Goal: Task Accomplishment & Management: Manage account settings

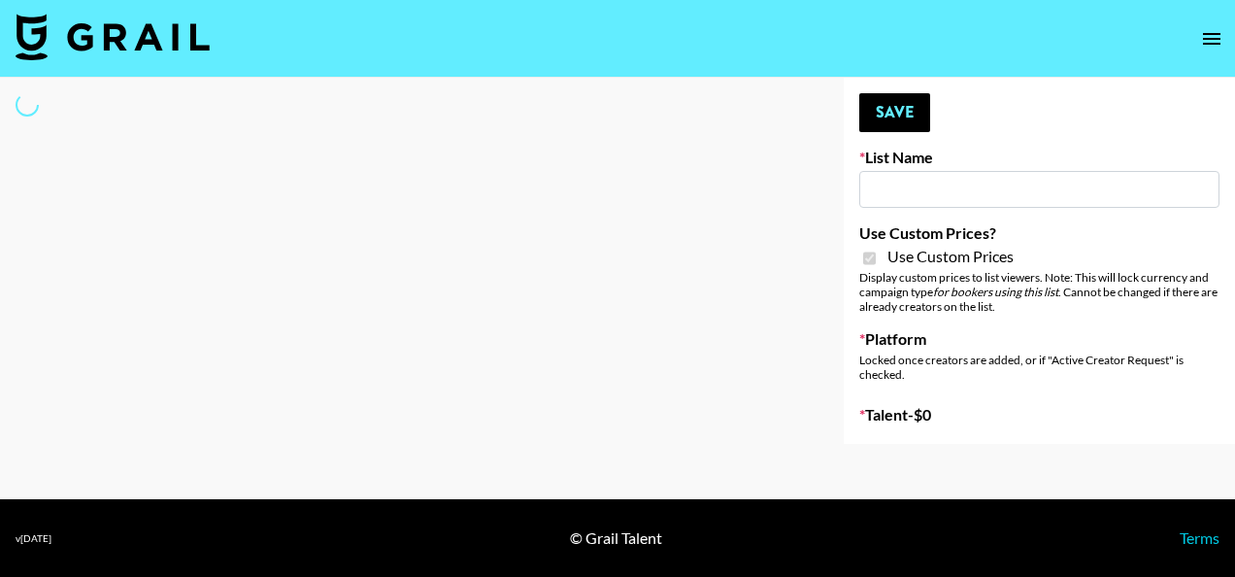
select select "Brand"
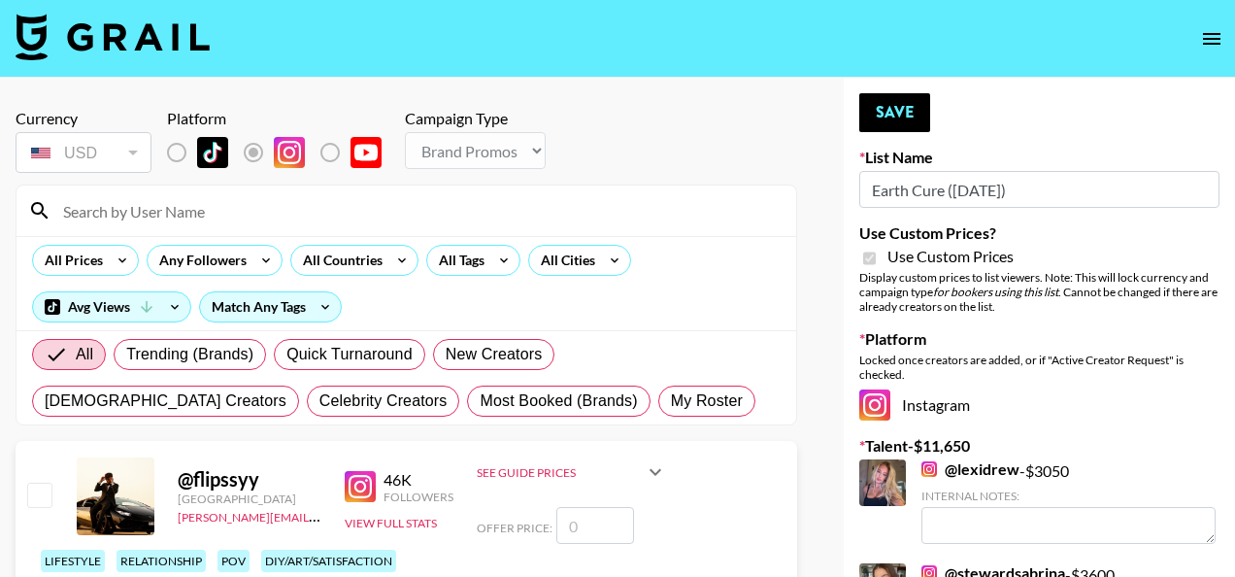
type input "Earth Cure ([DATE])"
checkbox input "true"
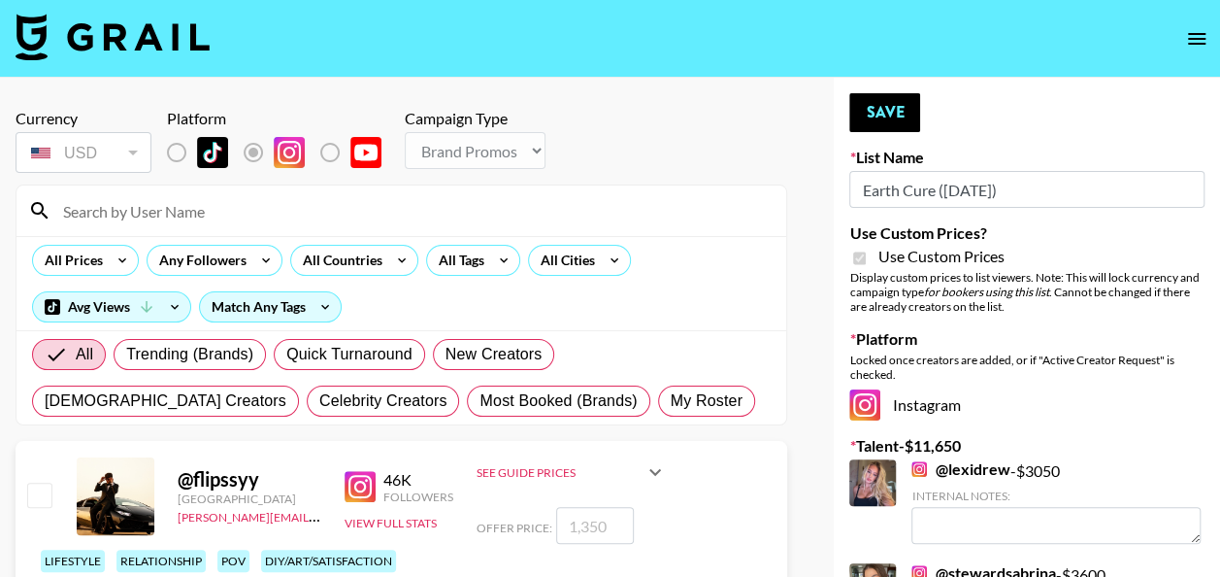
click at [150, 216] on input at bounding box center [412, 210] width 723 height 31
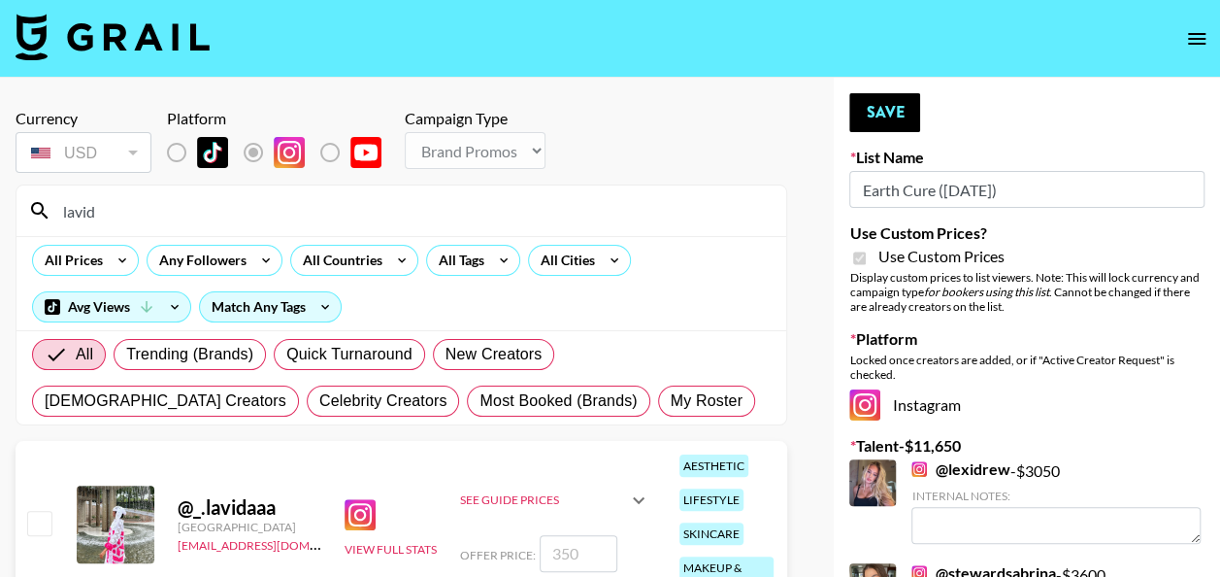
type input "lavid"
click at [573, 545] on input "number" at bounding box center [579, 553] width 78 height 37
checkbox input "true"
type input "1000"
click at [897, 107] on button "Save" at bounding box center [885, 112] width 71 height 39
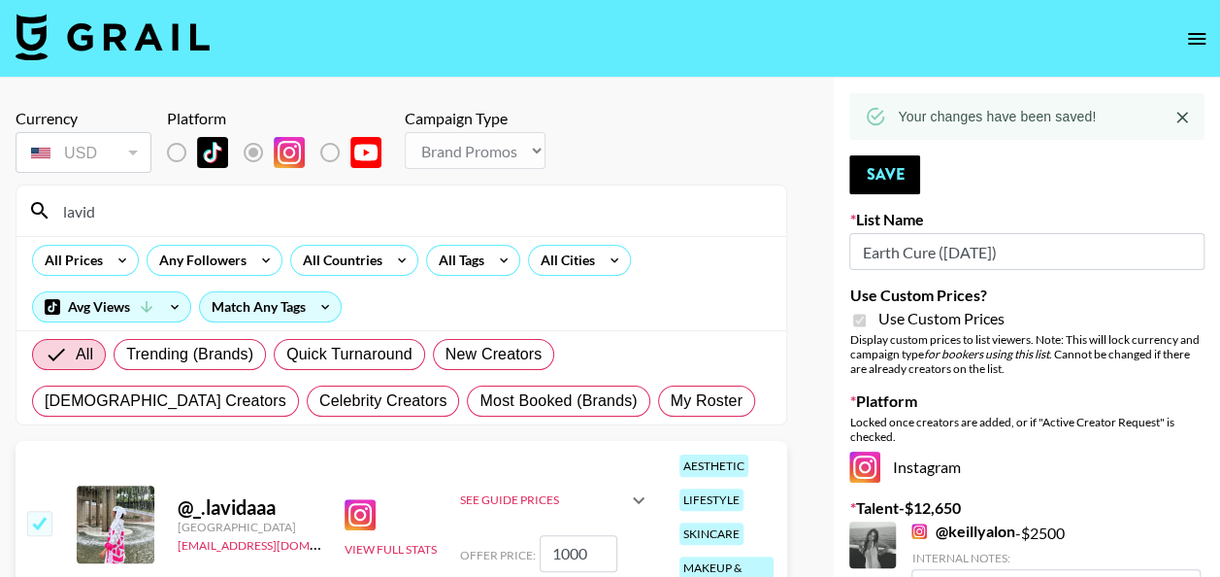
drag, startPoint x: 173, startPoint y: 208, endPoint x: 54, endPoint y: 214, distance: 118.6
click at [54, 214] on input "lavid" at bounding box center [412, 210] width 723 height 31
